Goal: Find contact information: Find contact information

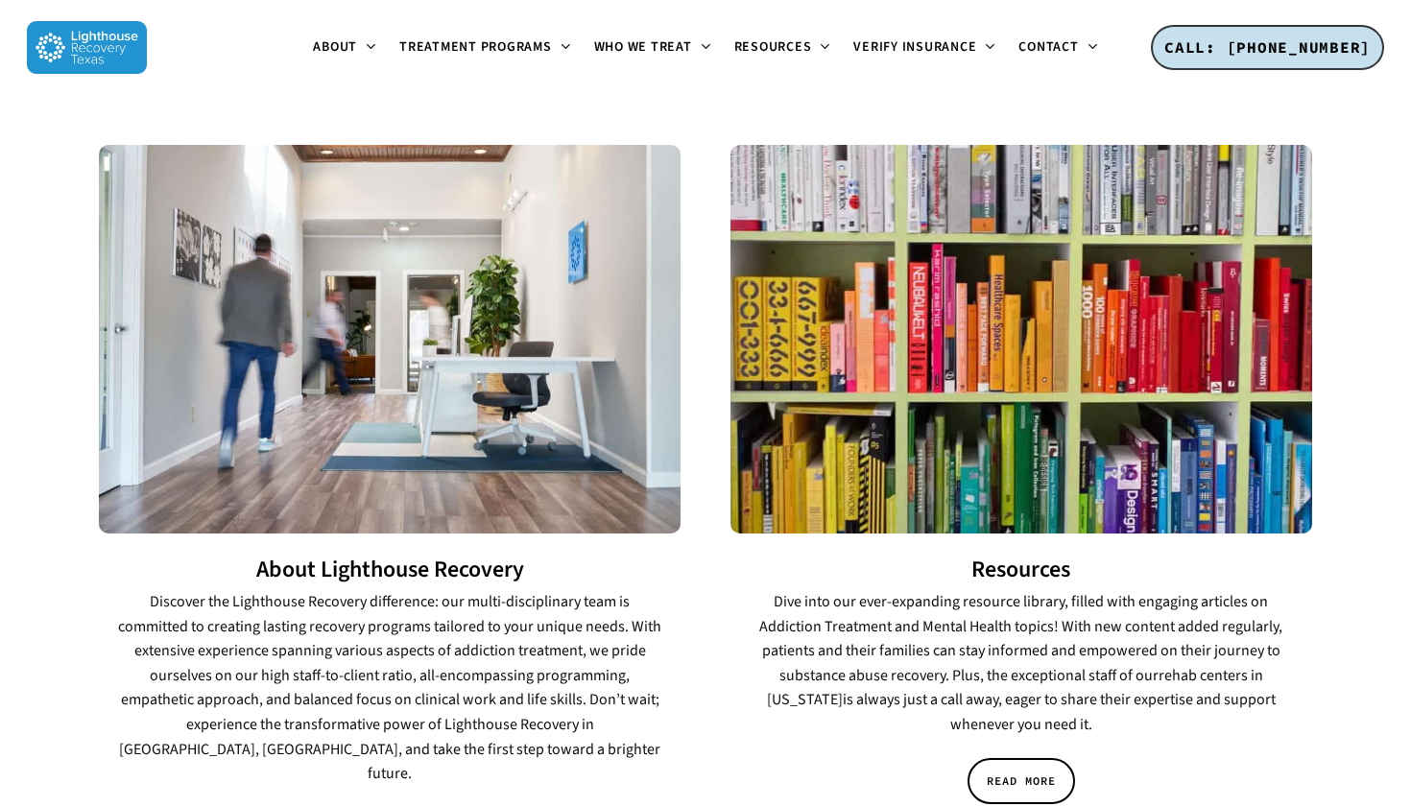
scroll to position [2701, 0]
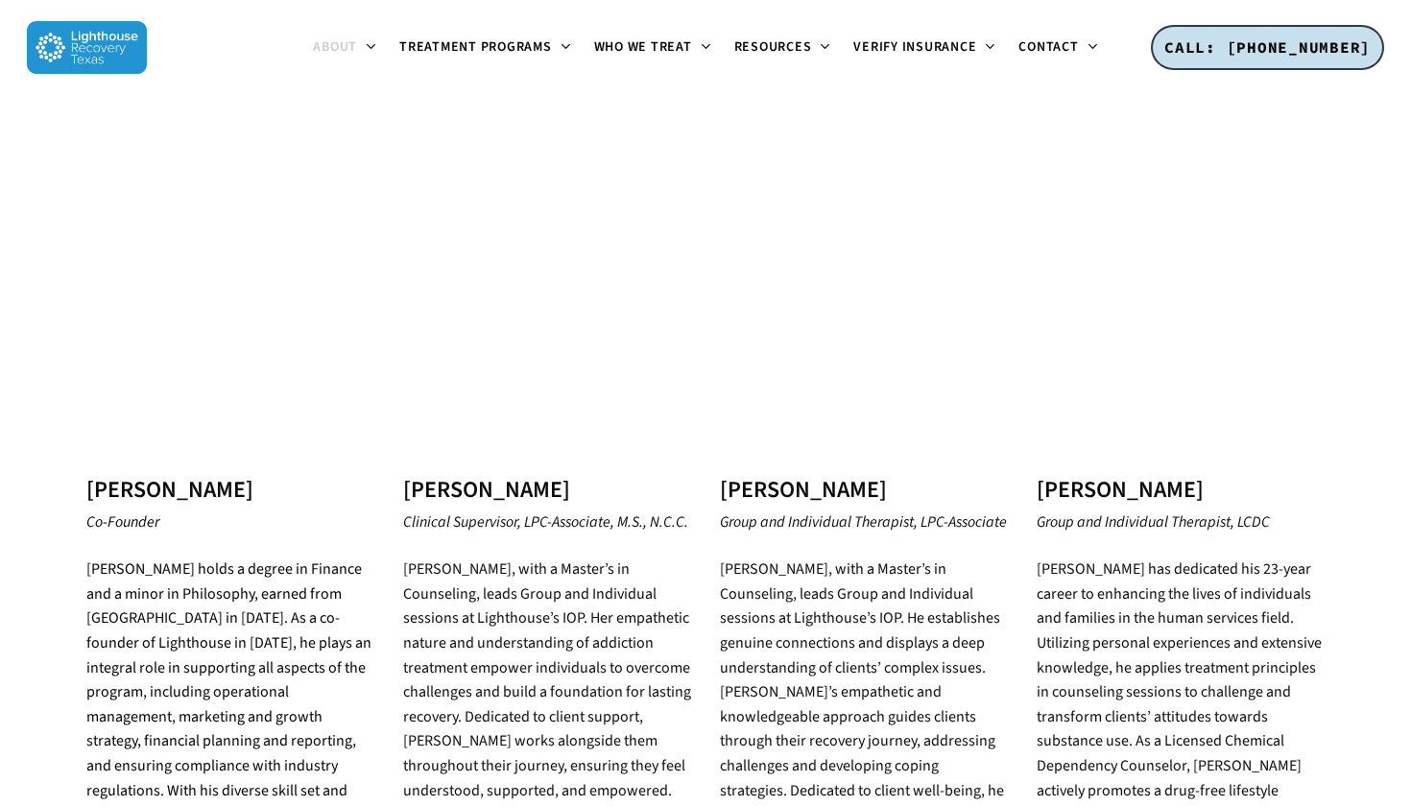
scroll to position [1703, 0]
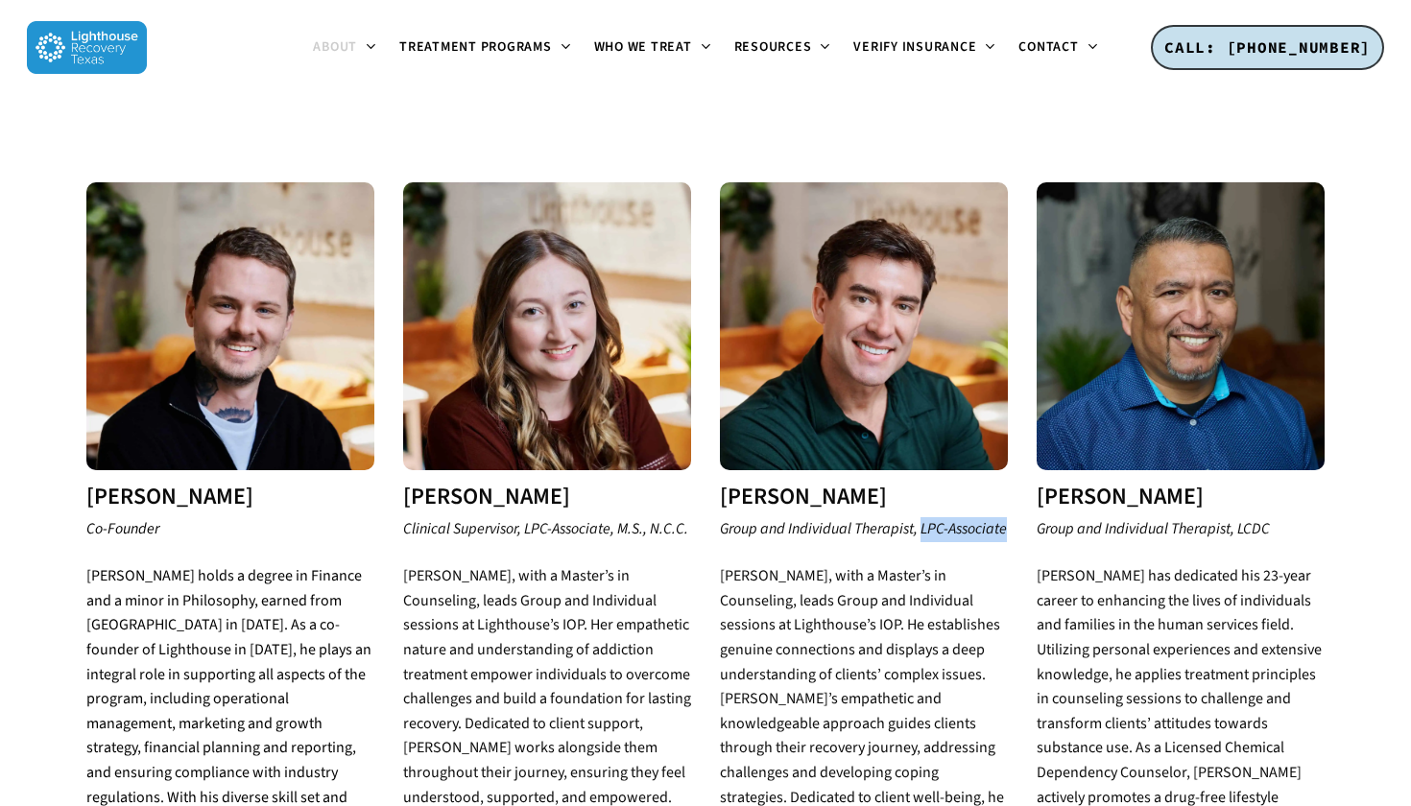
drag, startPoint x: 921, startPoint y: 442, endPoint x: 1011, endPoint y: 448, distance: 90.4
click at [1011, 448] on div "[PERSON_NAME] Group and Individual Therapist, LPC-Associate [PERSON_NAME], with…" at bounding box center [863, 561] width 317 height 759
copy em "LPC-Associate"
click at [1074, 226] on img at bounding box center [1180, 326] width 288 height 288
click at [1004, 517] on p "Group and Individual Therapist, LPC-Associate" at bounding box center [864, 541] width 288 height 48
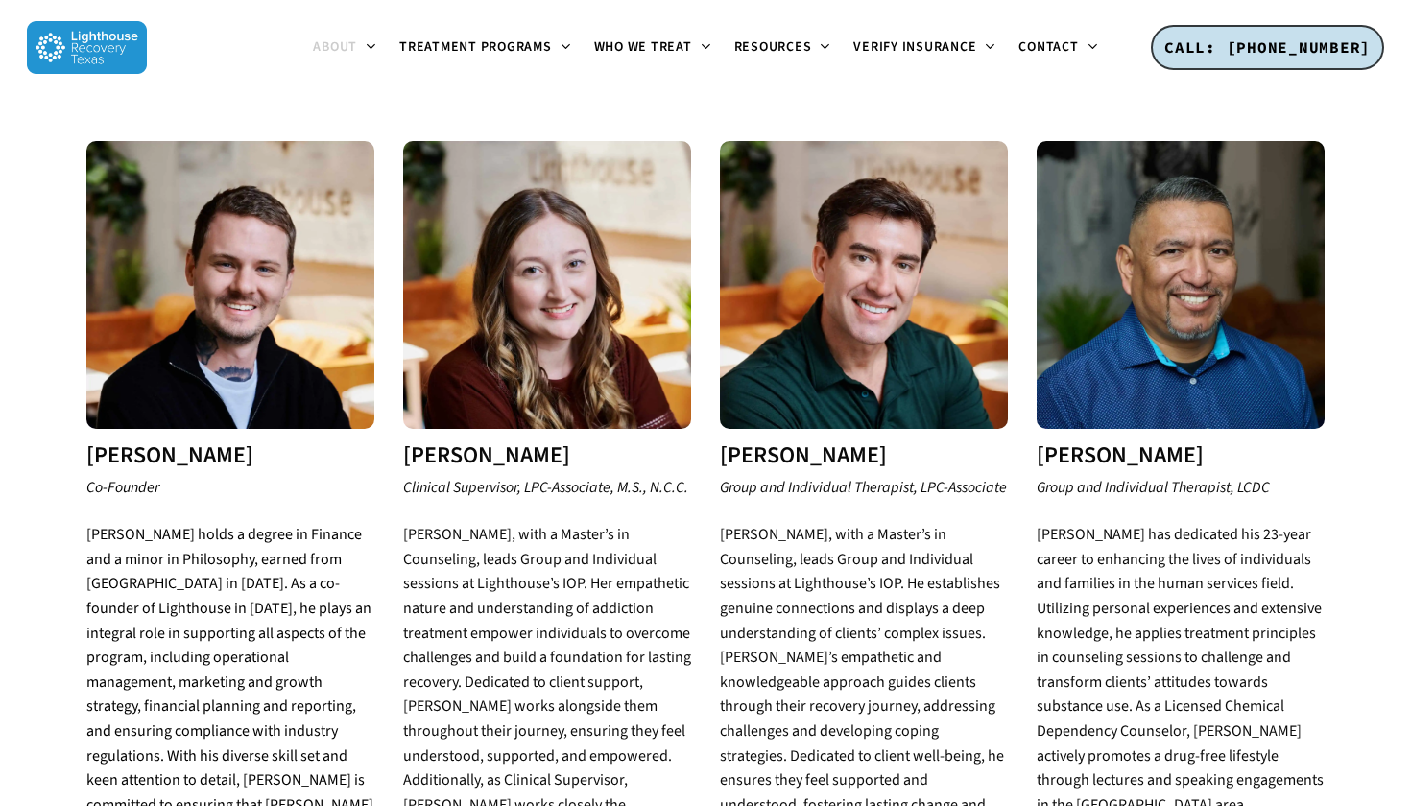
scroll to position [1747, 0]
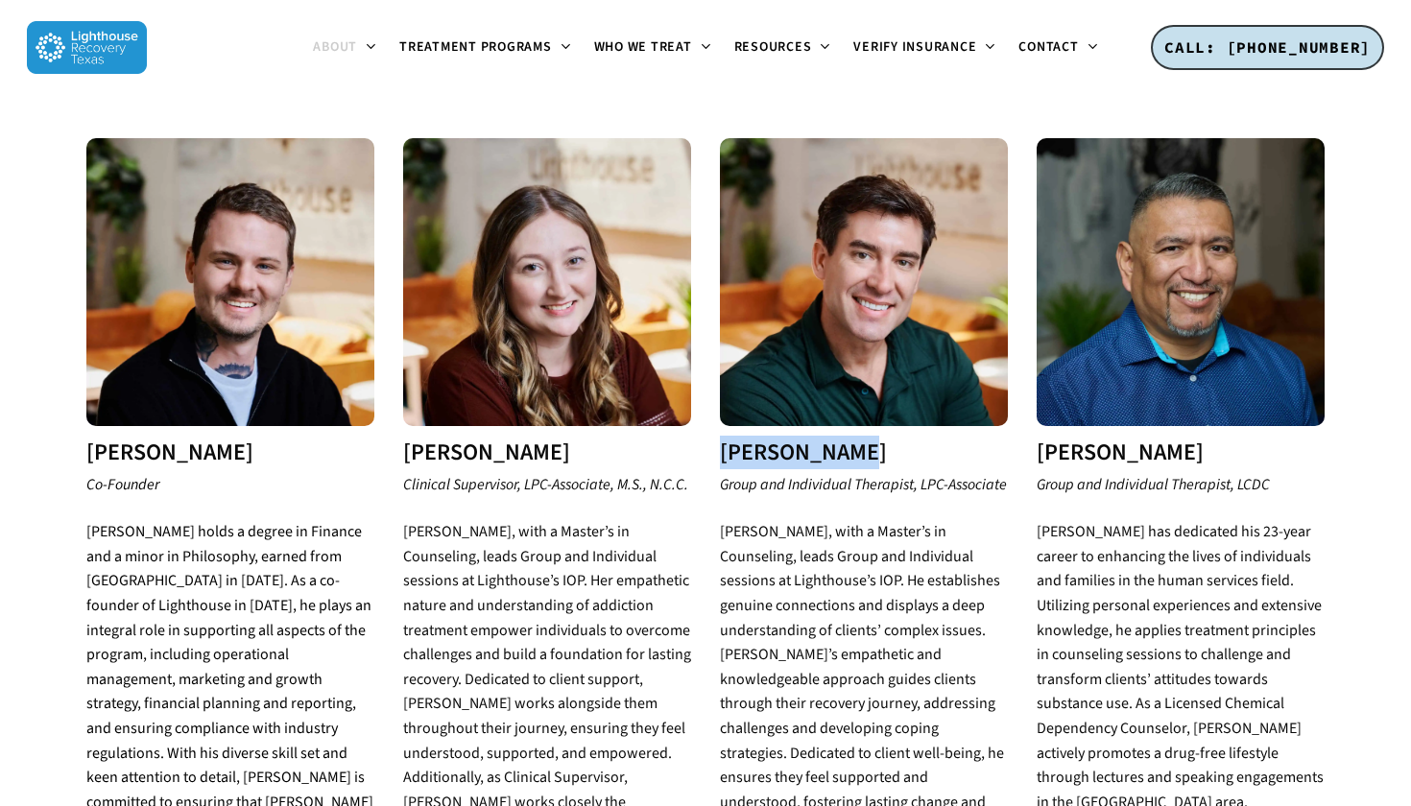
drag, startPoint x: 721, startPoint y: 366, endPoint x: 958, endPoint y: 372, distance: 237.1
click at [958, 440] on h3 "[PERSON_NAME]" at bounding box center [864, 452] width 288 height 25
copy h3 "[PERSON_NAME]"
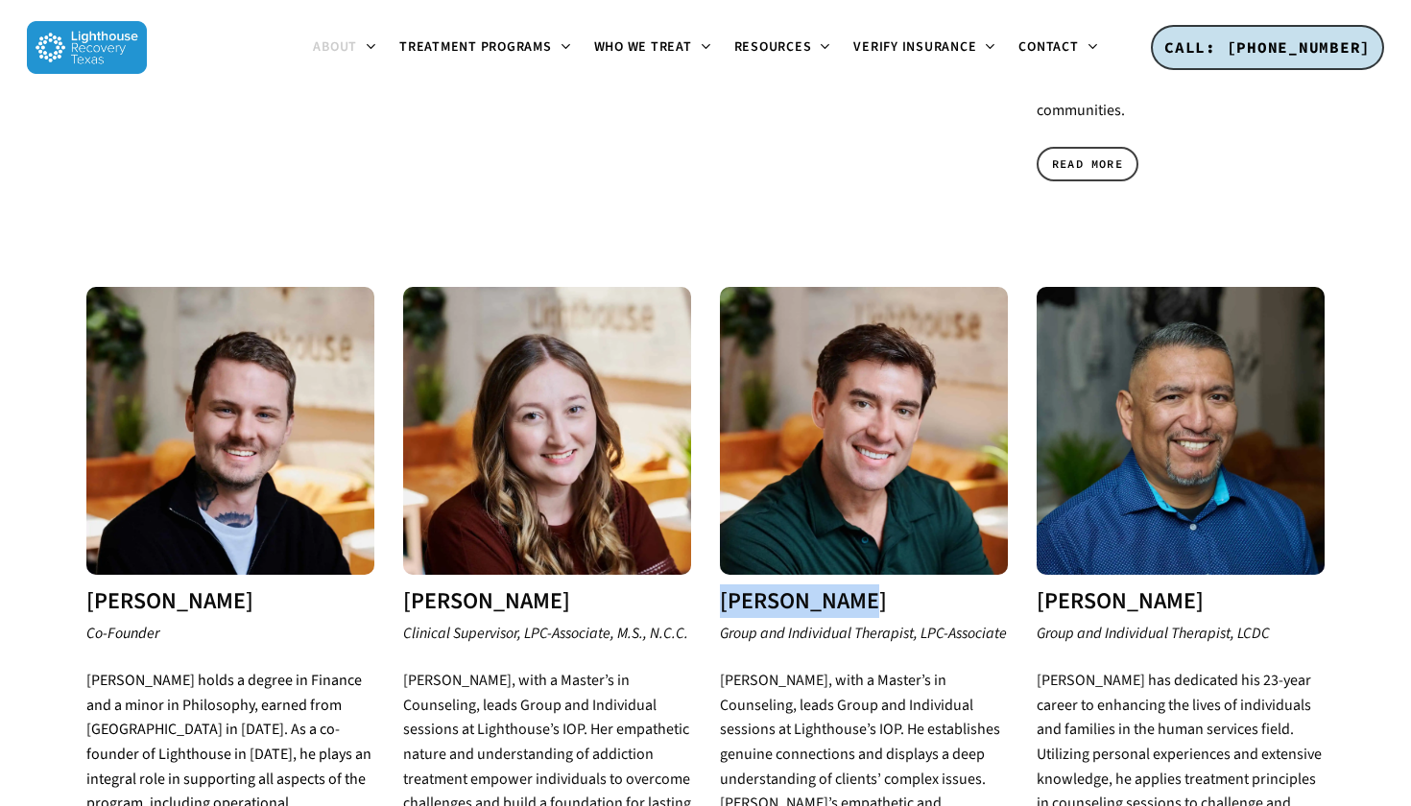
scroll to position [1793, 0]
